Goal: Task Accomplishment & Management: Use online tool/utility

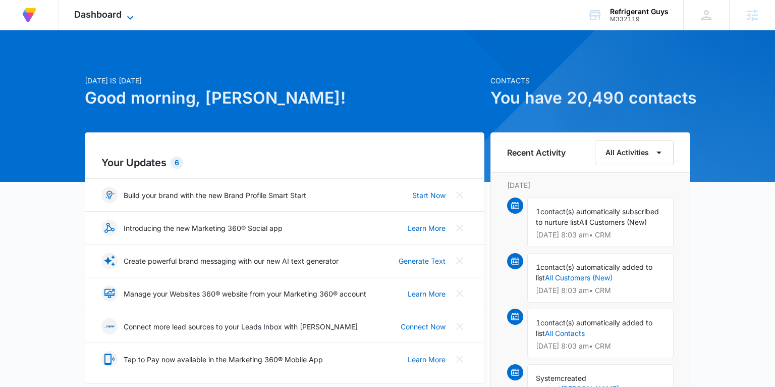
click at [128, 14] on icon at bounding box center [130, 18] width 12 height 12
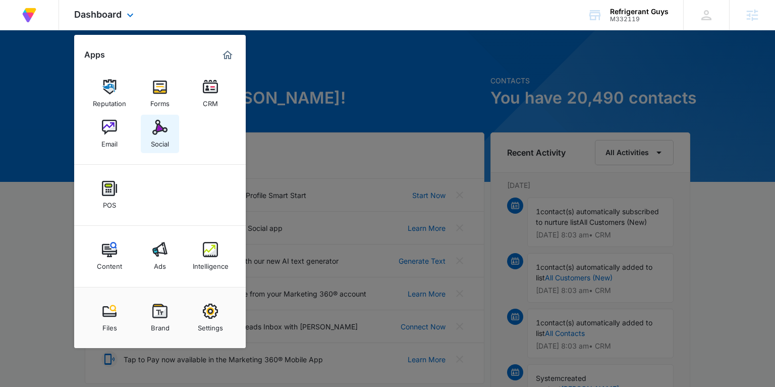
click at [164, 148] on link "Social" at bounding box center [160, 134] width 38 height 38
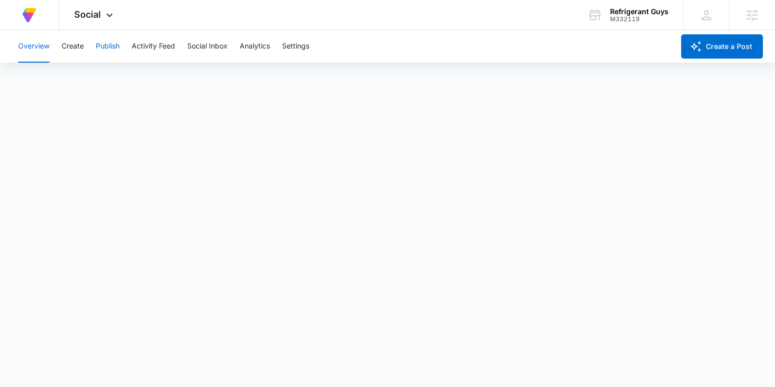
click at [100, 49] on button "Publish" at bounding box center [108, 46] width 24 height 32
